Goal: Information Seeking & Learning: Learn about a topic

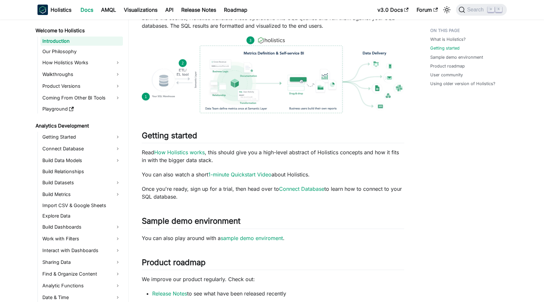
scroll to position [139, 0]
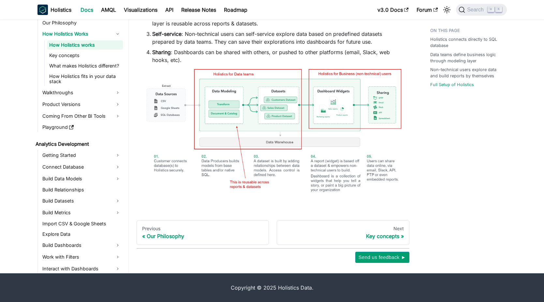
scroll to position [419, 0]
click at [371, 236] on div "Key concepts" at bounding box center [343, 236] width 122 height 7
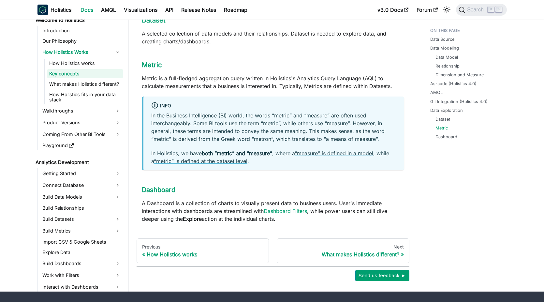
scroll to position [703, 0]
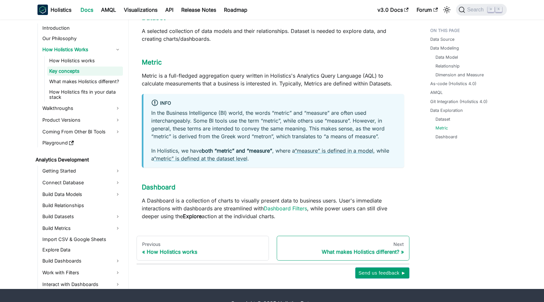
click at [328, 248] on div "What makes Holistics different?" at bounding box center [343, 251] width 122 height 7
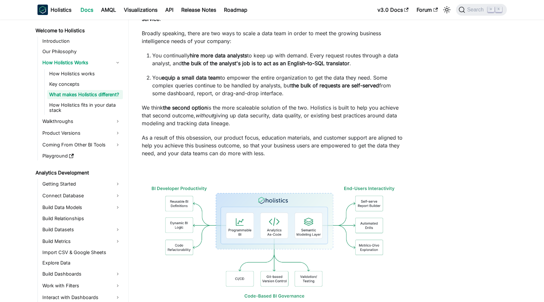
scroll to position [164, 0]
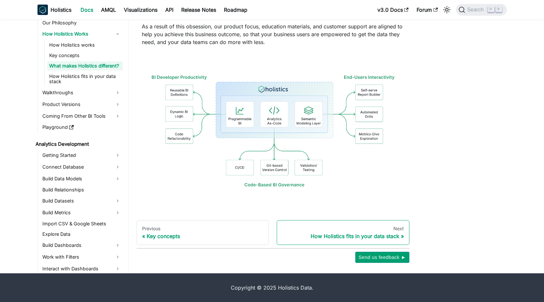
click at [351, 234] on div "How Holistics fits in your data stack" at bounding box center [343, 236] width 122 height 7
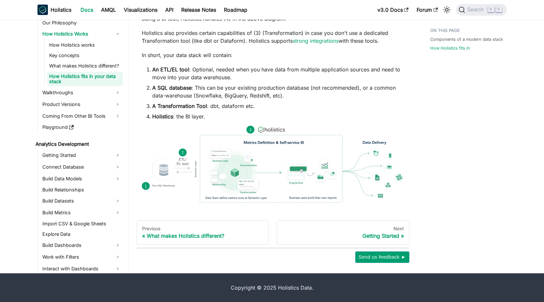
scroll to position [356, 0]
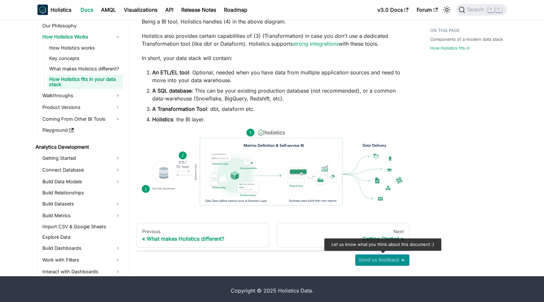
click at [380, 259] on span "Send us feedback ►" at bounding box center [383, 260] width 48 height 8
click at [356, 228] on link "Next Getting Started" at bounding box center [343, 235] width 133 height 25
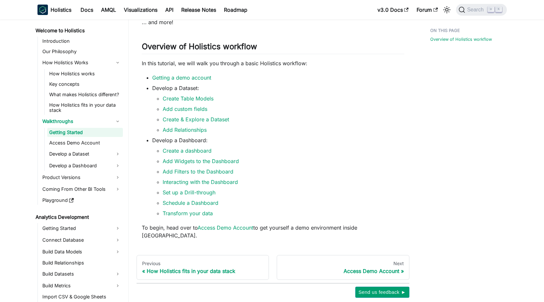
scroll to position [78, 0]
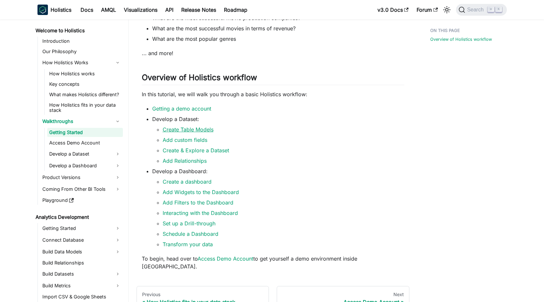
click at [204, 133] on link "Create Table Models" at bounding box center [188, 129] width 51 height 7
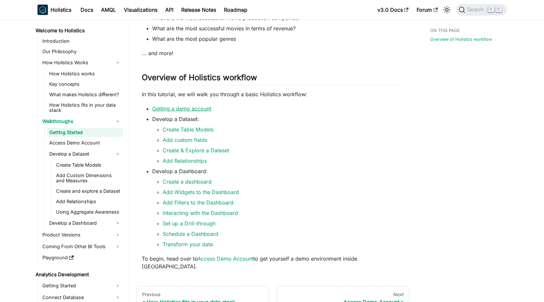
scroll to position [144, 0]
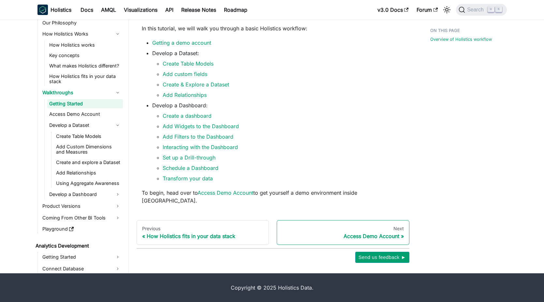
click at [363, 230] on div "Next" at bounding box center [343, 229] width 122 height 6
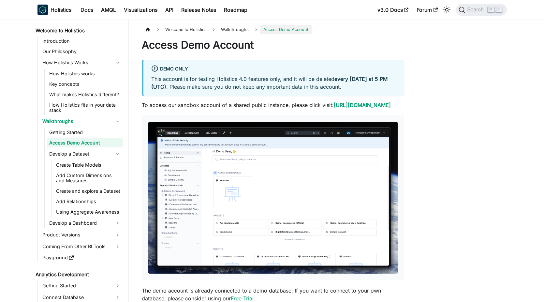
scroll to position [106, 0]
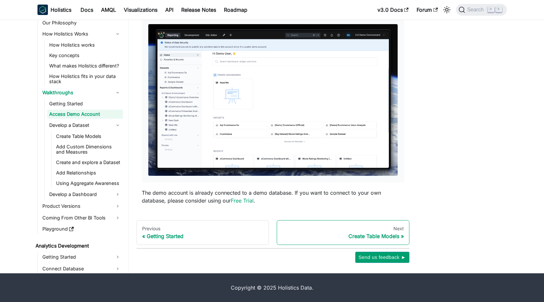
click at [371, 231] on div "Next" at bounding box center [343, 229] width 122 height 6
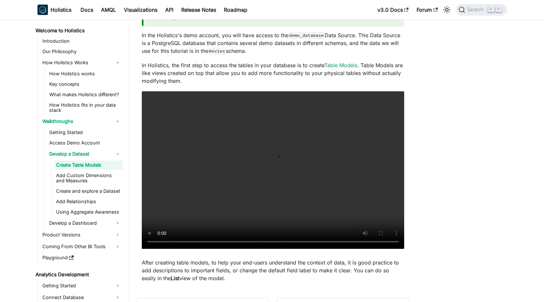
scroll to position [110, 0]
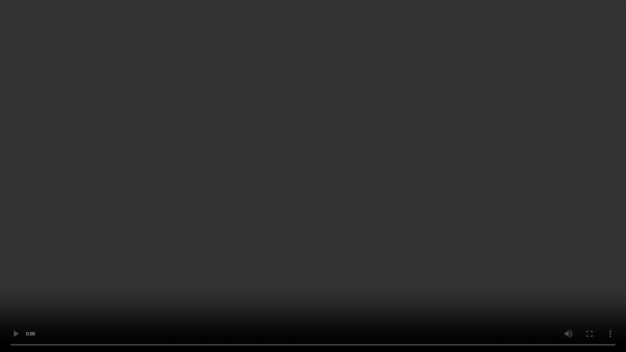
click at [37, 289] on video "Your browser does not support embedding video, but you can download it ." at bounding box center [313, 176] width 626 height 352
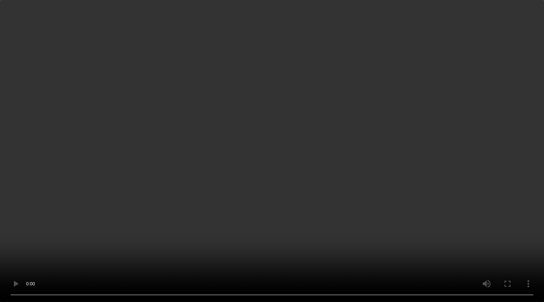
scroll to position [185, 0]
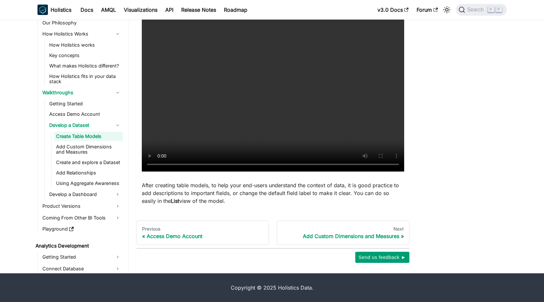
drag, startPoint x: 381, startPoint y: 258, endPoint x: 432, endPoint y: 178, distance: 94.5
click at [432, 178] on div "Welcome to Holistics Walkthroughs Develop a Dataset Create Table Models Create …" at bounding box center [321, 51] width 385 height 423
click at [383, 229] on div "Next" at bounding box center [343, 229] width 122 height 6
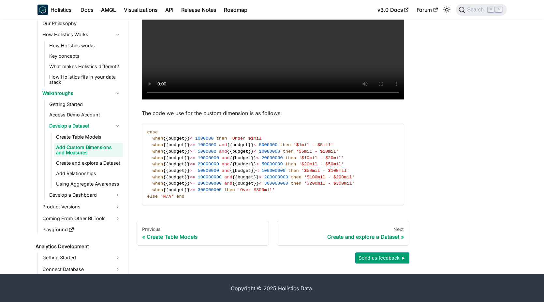
scroll to position [265, 0]
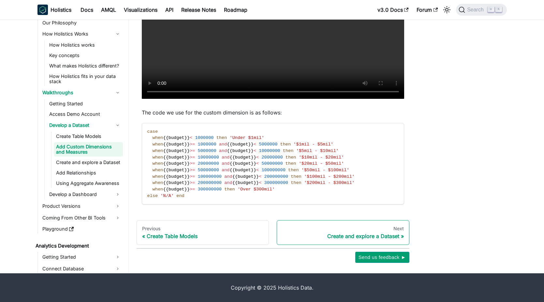
click at [352, 241] on link "Next Create and explore a Dataset" at bounding box center [343, 232] width 133 height 25
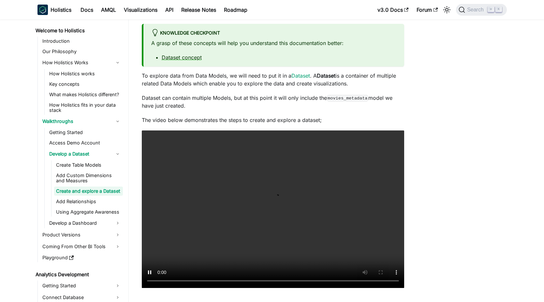
scroll to position [105, 0]
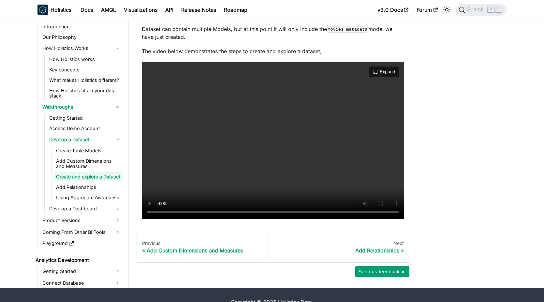
click at [349, 133] on video "Your browser does not support embedding video, but you can download it ." at bounding box center [273, 140] width 262 height 157
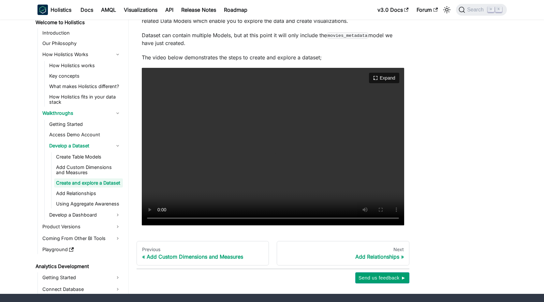
scroll to position [119, 0]
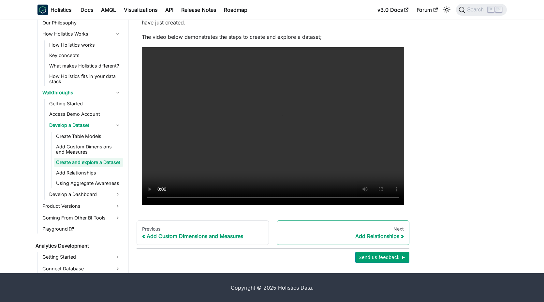
click at [359, 237] on div "Add Relationships" at bounding box center [343, 236] width 122 height 7
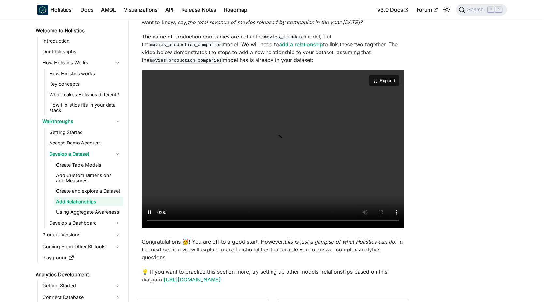
scroll to position [119, 0]
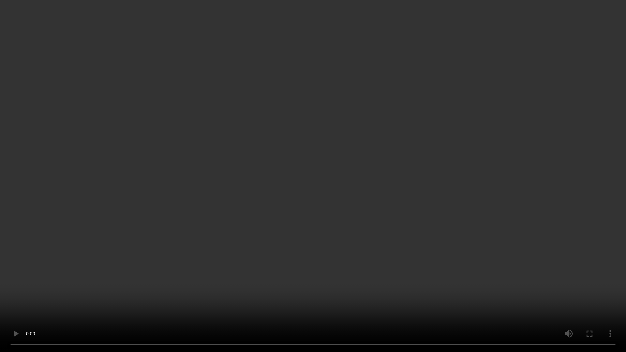
click at [126, 188] on video "Your browser does not support embedding video, but you can download it ." at bounding box center [313, 176] width 626 height 352
click at [293, 302] on video "Your browser does not support embedding video, but you can download it ." at bounding box center [313, 176] width 626 height 352
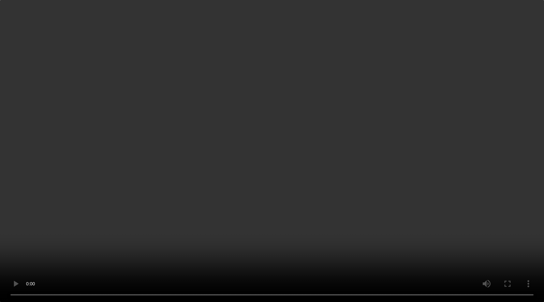
scroll to position [169, 0]
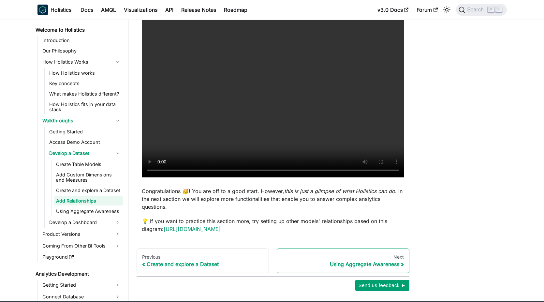
click at [340, 262] on div "Using Aggregate Awareness" at bounding box center [343, 264] width 122 height 7
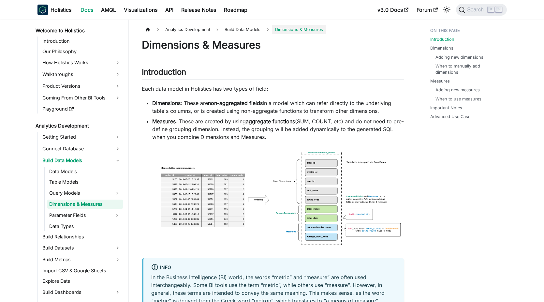
scroll to position [32, 0]
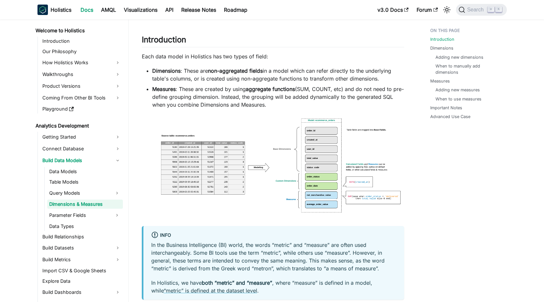
click at [259, 161] on img at bounding box center [273, 169] width 262 height 109
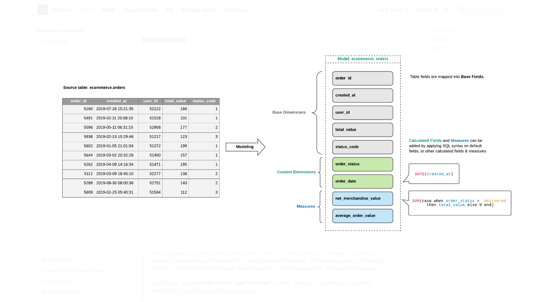
click at [269, 59] on img at bounding box center [272, 150] width 492 height 203
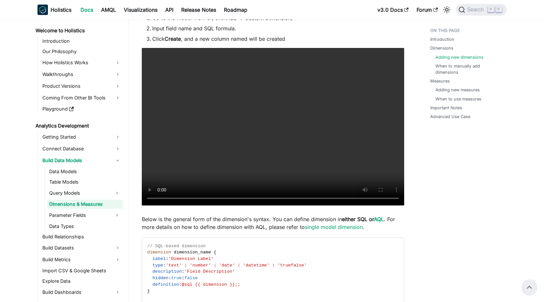
scroll to position [559, 0]
click at [275, 110] on video "Your browser does not support embedding video, but you can download it ." at bounding box center [273, 126] width 262 height 157
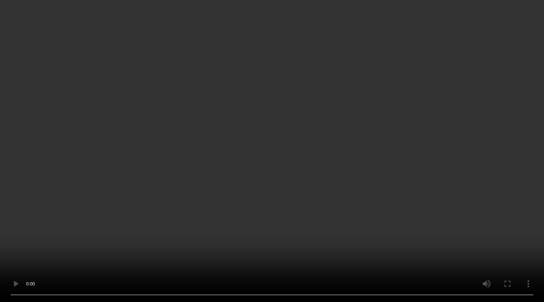
scroll to position [584, 0]
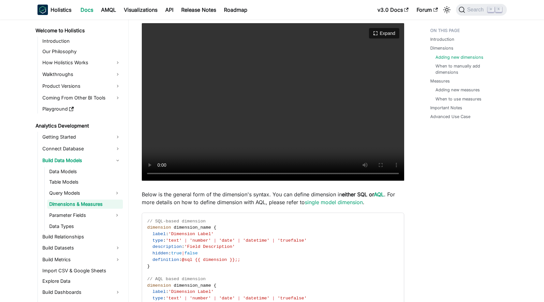
click at [217, 131] on video "Your browser does not support embedding video, but you can download it ." at bounding box center [273, 101] width 262 height 157
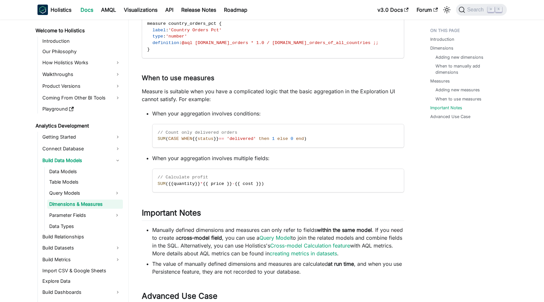
scroll to position [1928, 0]
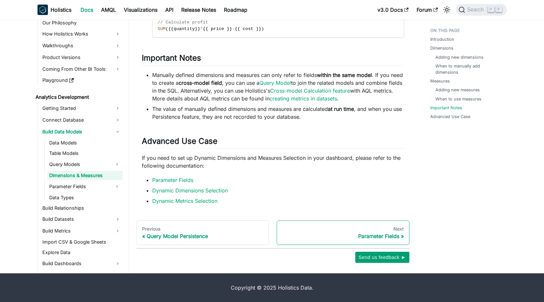
click at [364, 233] on div "Parameter Fields" at bounding box center [343, 236] width 122 height 7
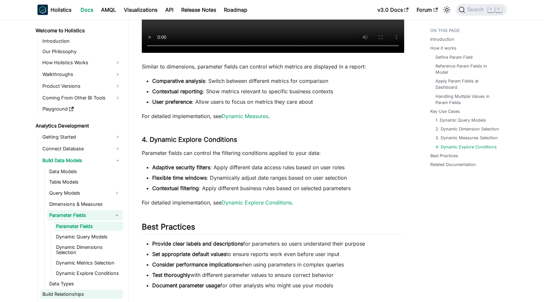
scroll to position [1714, 0]
